Goal: Task Accomplishment & Management: Use online tool/utility

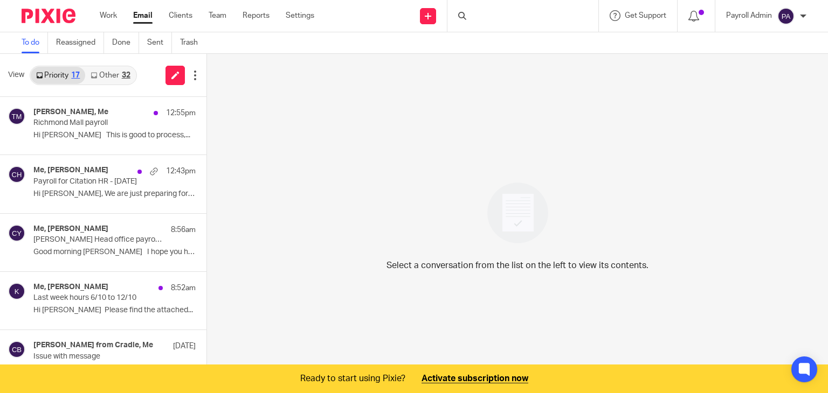
click at [115, 75] on link "Other 32" at bounding box center [110, 75] width 50 height 17
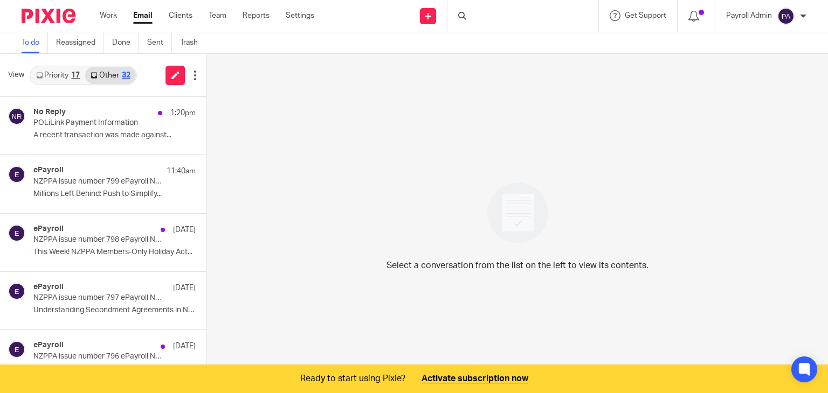
scroll to position [27, 0]
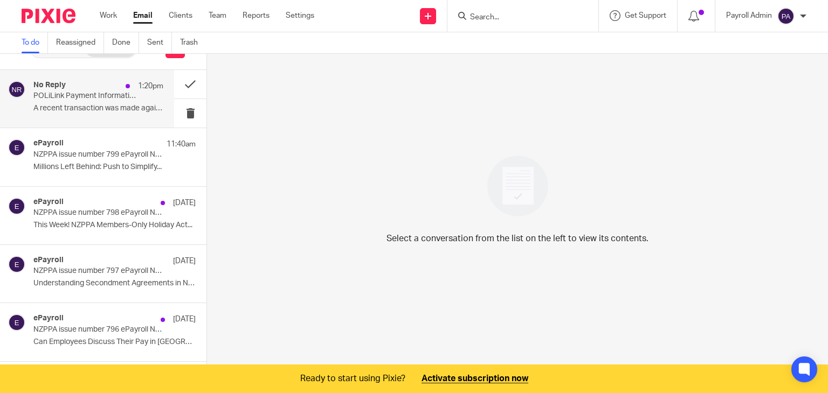
click at [88, 95] on p "POLiLink Payment Information" at bounding box center [85, 96] width 104 height 9
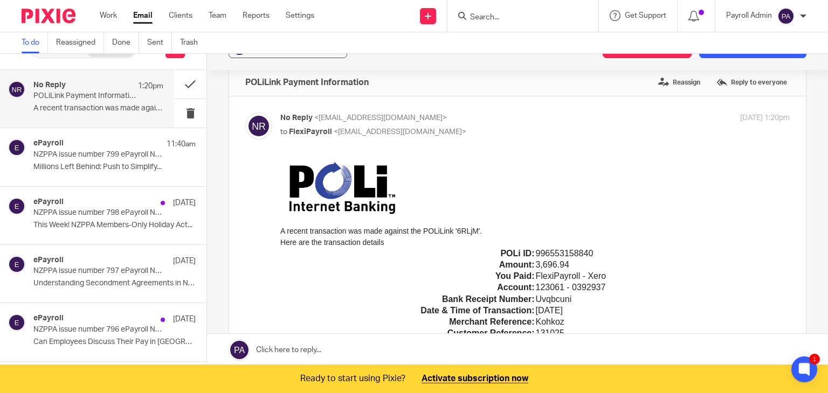
scroll to position [0, 0]
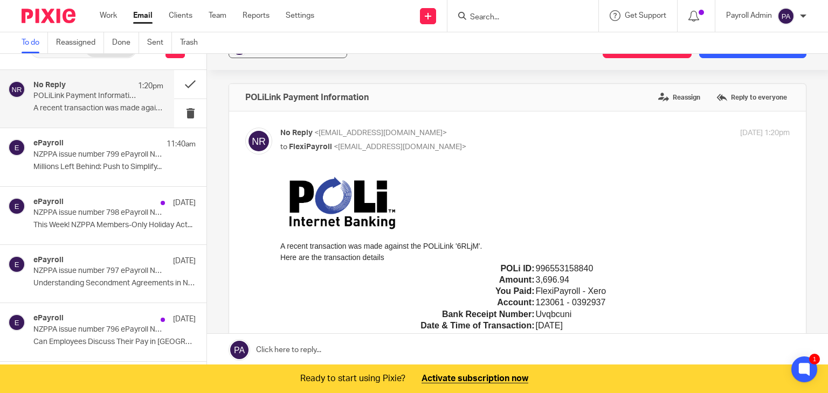
click at [728, 53] on div "To do Reassigned Done Sent Trash" at bounding box center [414, 43] width 828 height 22
click at [731, 56] on button "Add email to existing task" at bounding box center [752, 48] width 107 height 19
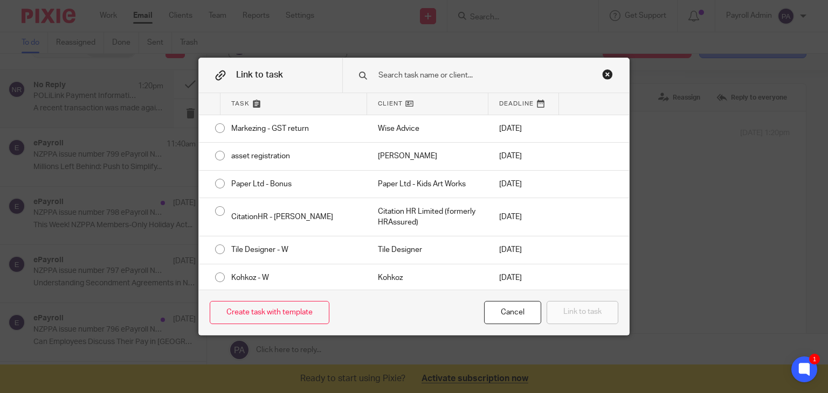
type input "l"
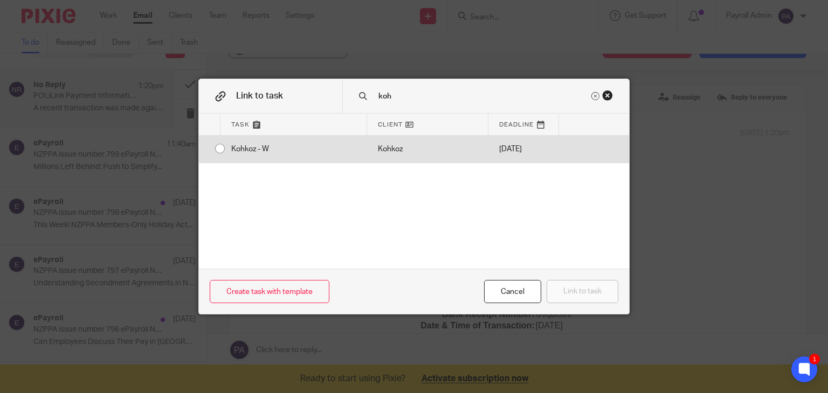
type input "koh"
click at [214, 148] on input "radio" at bounding box center [220, 148] width 20 height 20
radio input "false"
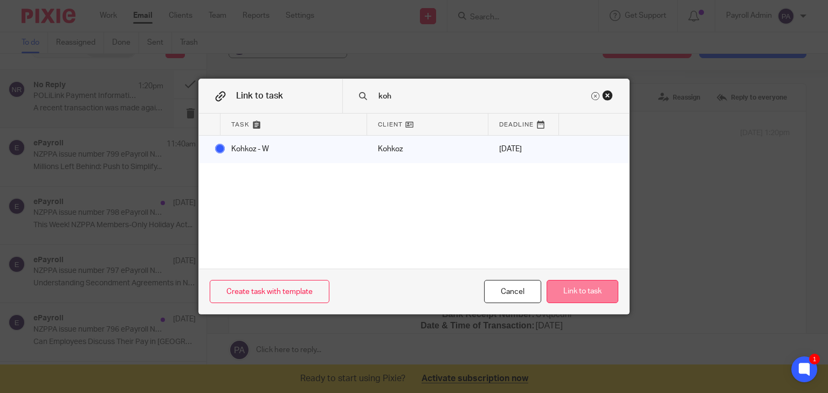
click at [580, 296] on button "Link to task" at bounding box center [582, 291] width 72 height 23
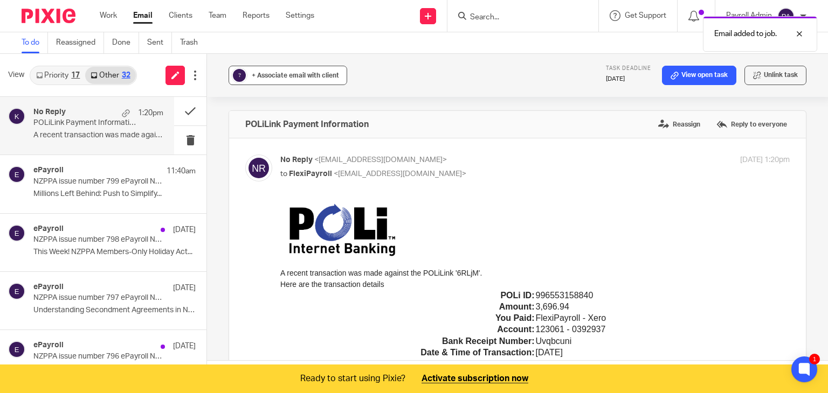
click at [284, 75] on span "+ Associate email with client" at bounding box center [295, 75] width 87 height 6
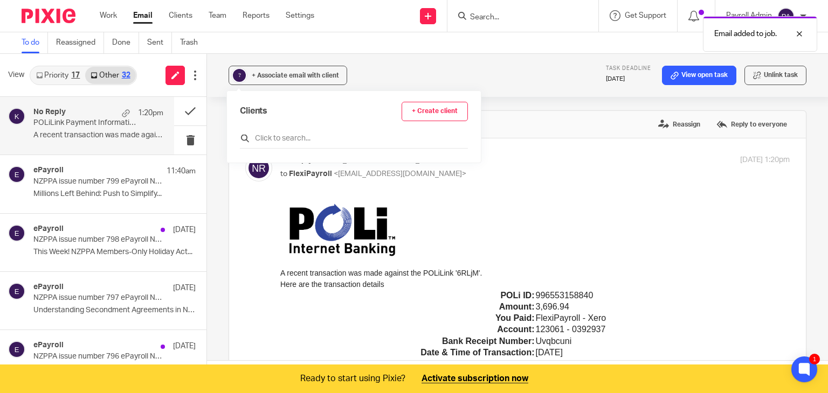
click at [283, 135] on input "text" at bounding box center [354, 138] width 228 height 11
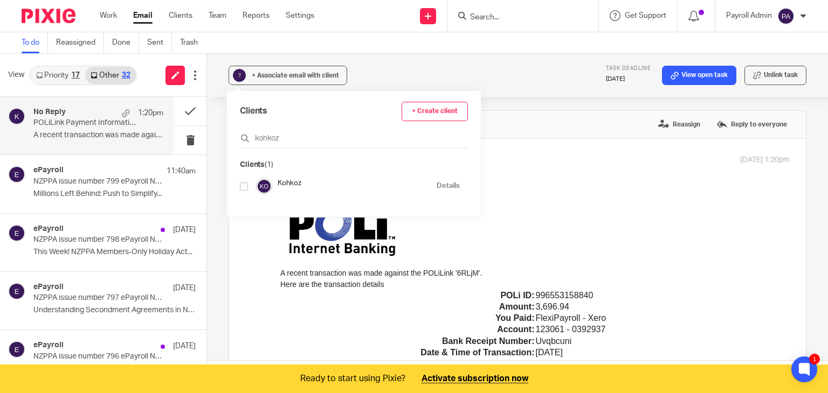
type input "kohkoz"
click at [244, 184] on input "checkbox" at bounding box center [244, 187] width 8 height 8
checkbox input "true"
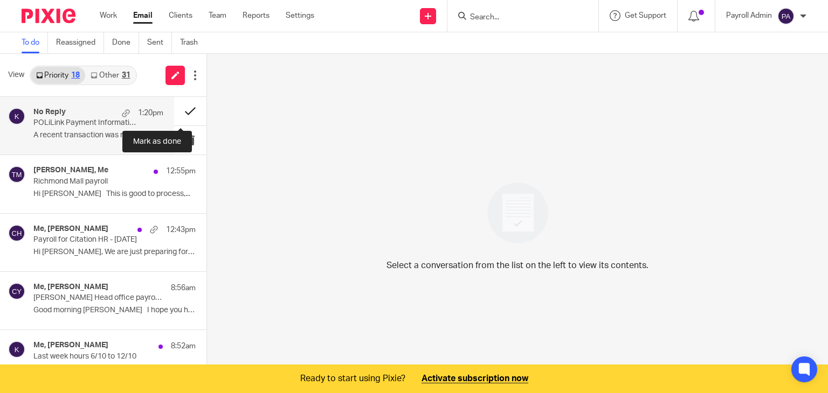
click at [179, 107] on button at bounding box center [190, 111] width 32 height 29
